Goal: Transaction & Acquisition: Purchase product/service

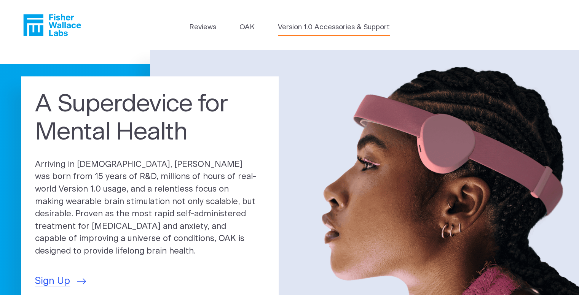
click at [342, 27] on link "Version 1.0 Accessories & Support" at bounding box center [334, 27] width 112 height 11
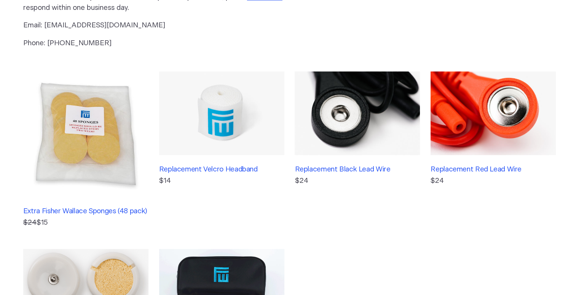
scroll to position [127, 0]
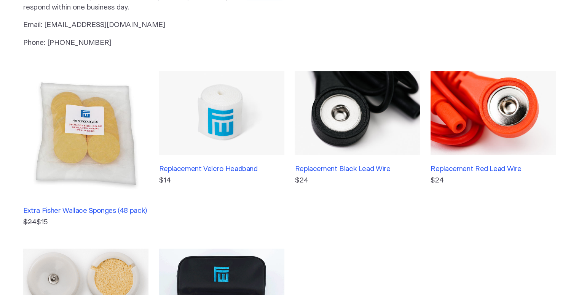
click at [508, 122] on img at bounding box center [493, 112] width 125 height 83
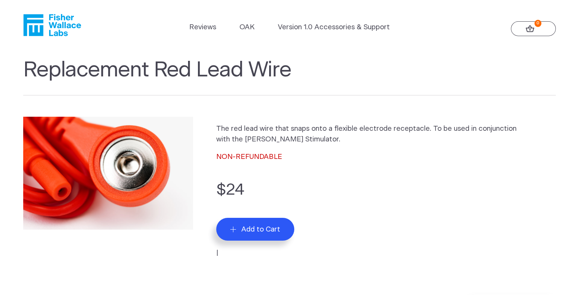
click at [254, 233] on span "Add to Cart" at bounding box center [260, 229] width 39 height 9
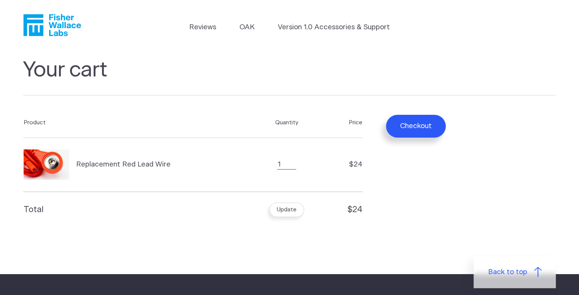
click at [422, 128] on button "Checkout" at bounding box center [416, 126] width 60 height 23
